Goal: Obtain resource: Obtain resource

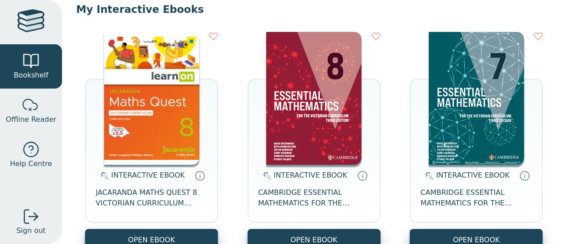
scroll to position [89, 0]
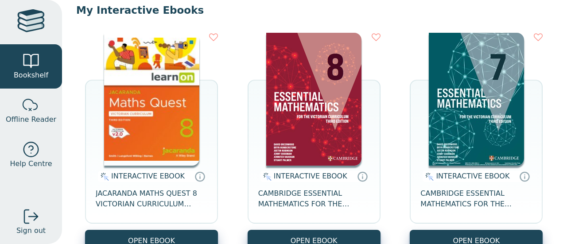
click at [157, 114] on img at bounding box center [151, 99] width 95 height 133
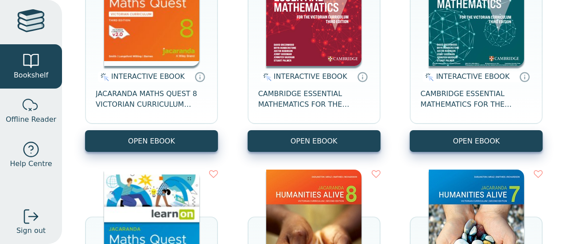
scroll to position [221, 0]
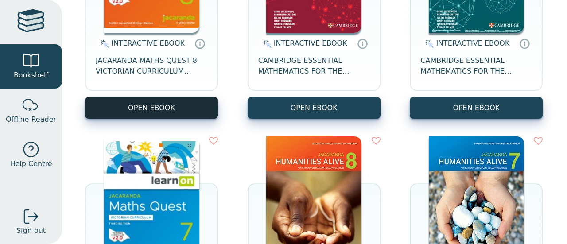
click at [172, 110] on button "OPEN EBOOK" at bounding box center [151, 108] width 133 height 22
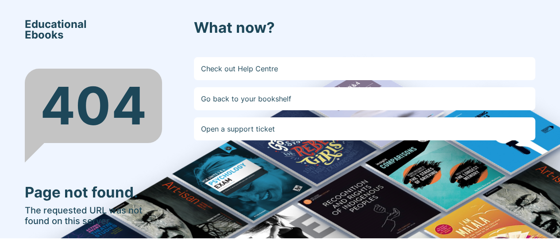
scroll to position [37, 0]
